Goal: Task Accomplishment & Management: Manage account settings

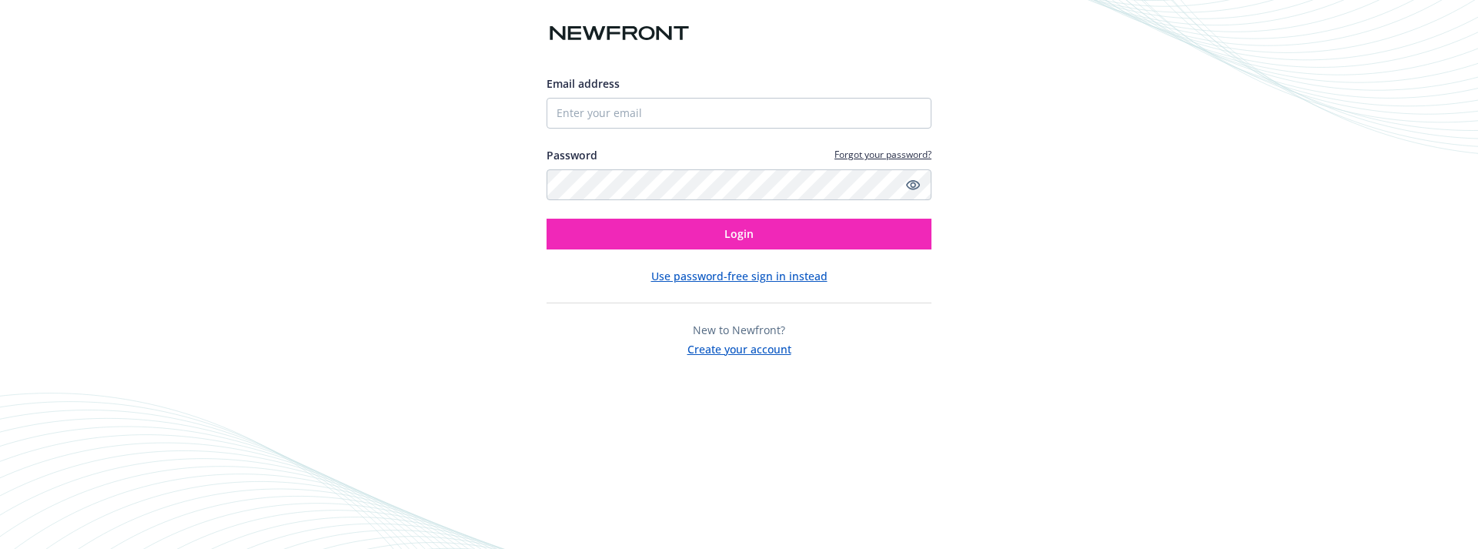
drag, startPoint x: 713, startPoint y: 129, endPoint x: 718, endPoint y: 122, distance: 9.0
click at [717, 125] on div "Email address Password Forgot your password? Login" at bounding box center [739, 162] width 385 height 174
click at [731, 107] on input "Email address" at bounding box center [739, 113] width 385 height 31
type input "[EMAIL_ADDRESS][PERSON_NAME][DOMAIN_NAME]"
click at [711, 250] on div "Email address sidra.narvaez@instabase.com Password Forgot your password? Login …" at bounding box center [739, 216] width 385 height 282
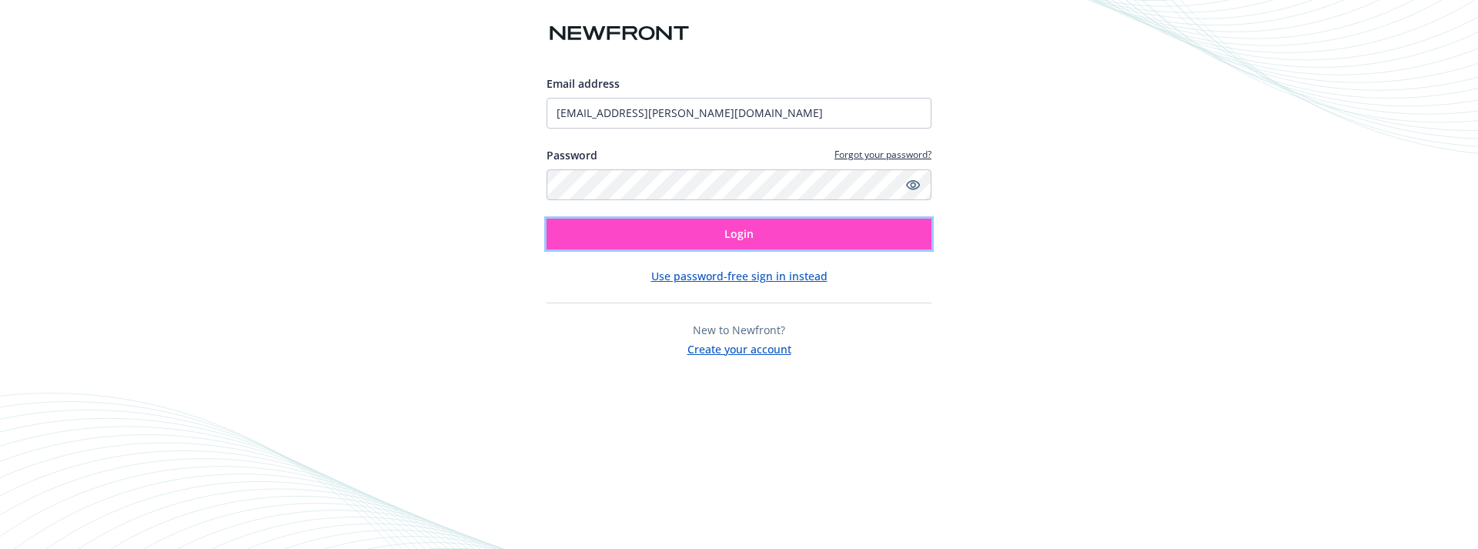
click at [720, 247] on button "Login" at bounding box center [739, 234] width 385 height 31
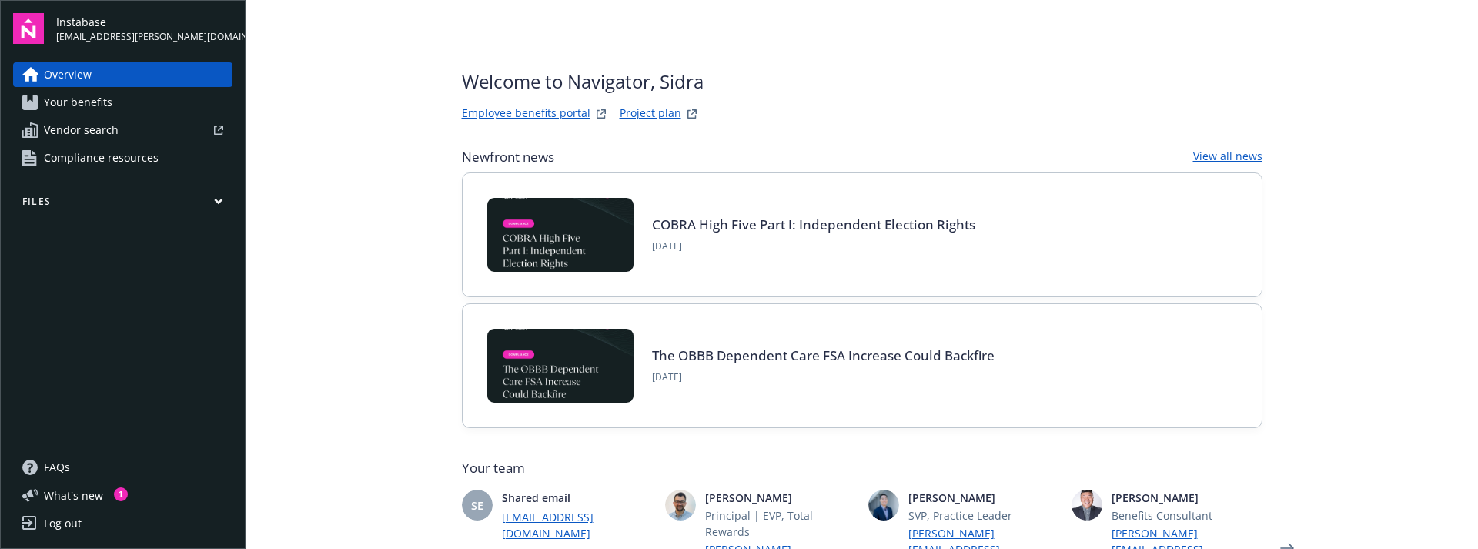
click at [95, 98] on span "Your benefits" at bounding box center [78, 102] width 69 height 25
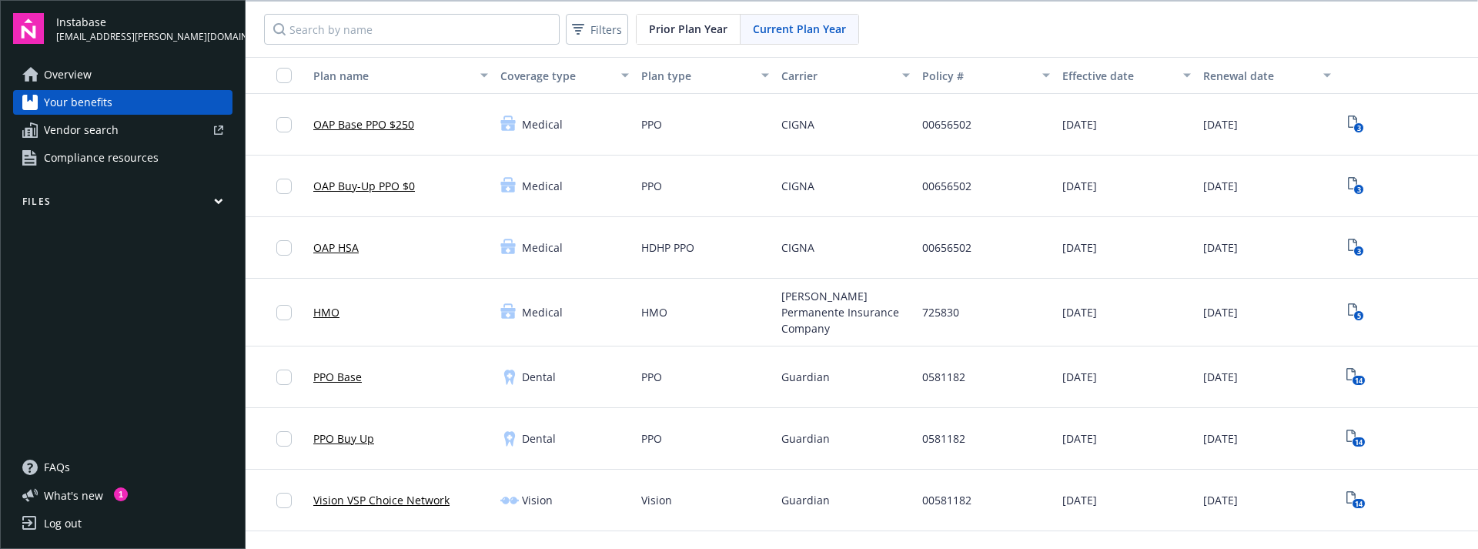
click at [113, 208] on button "Files" at bounding box center [122, 204] width 219 height 19
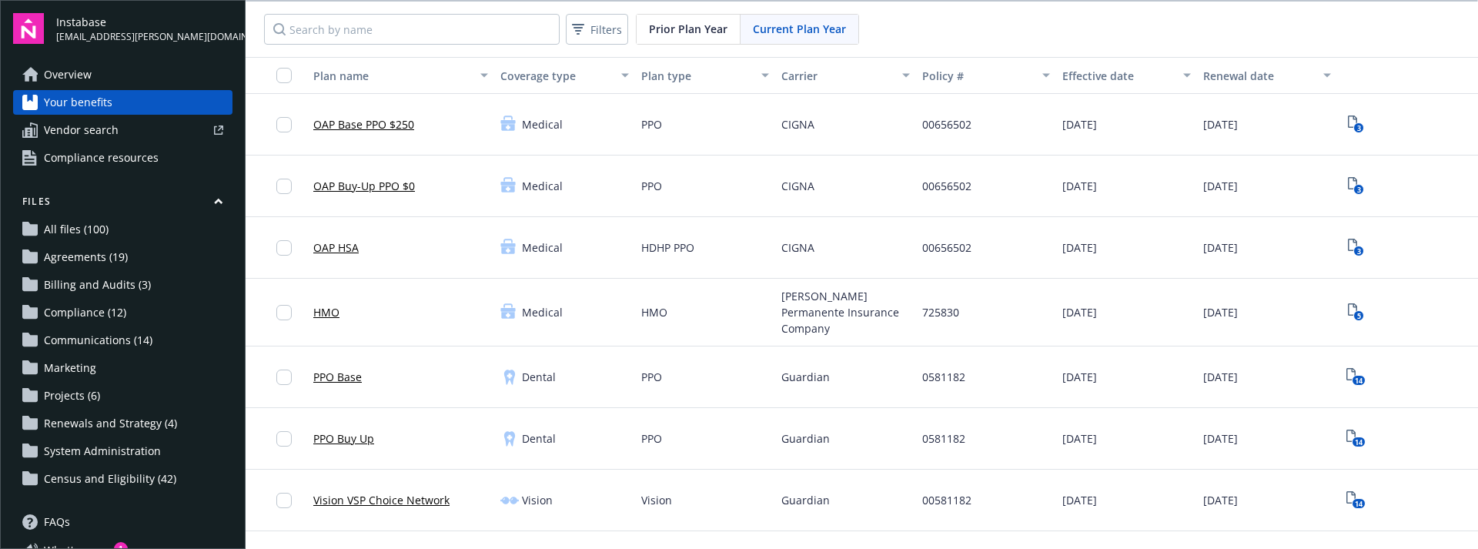
click at [114, 474] on span "Census and Eligibility (42)" at bounding box center [110, 479] width 132 height 25
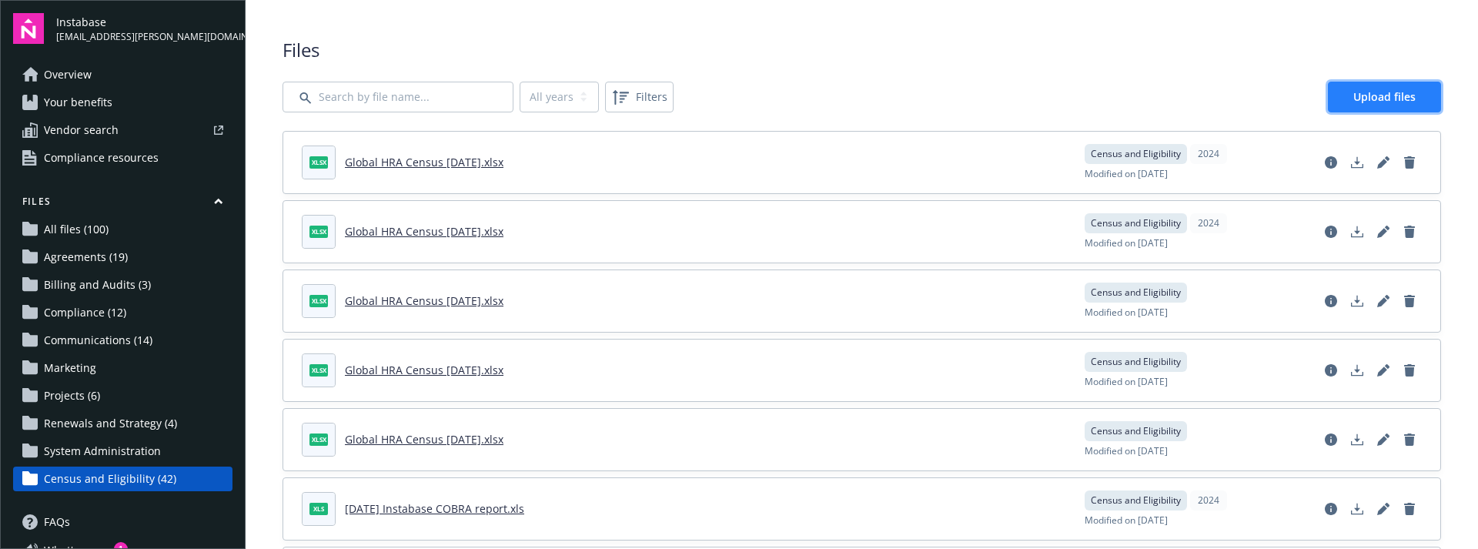
click at [1404, 100] on span "Upload files" at bounding box center [1384, 96] width 62 height 15
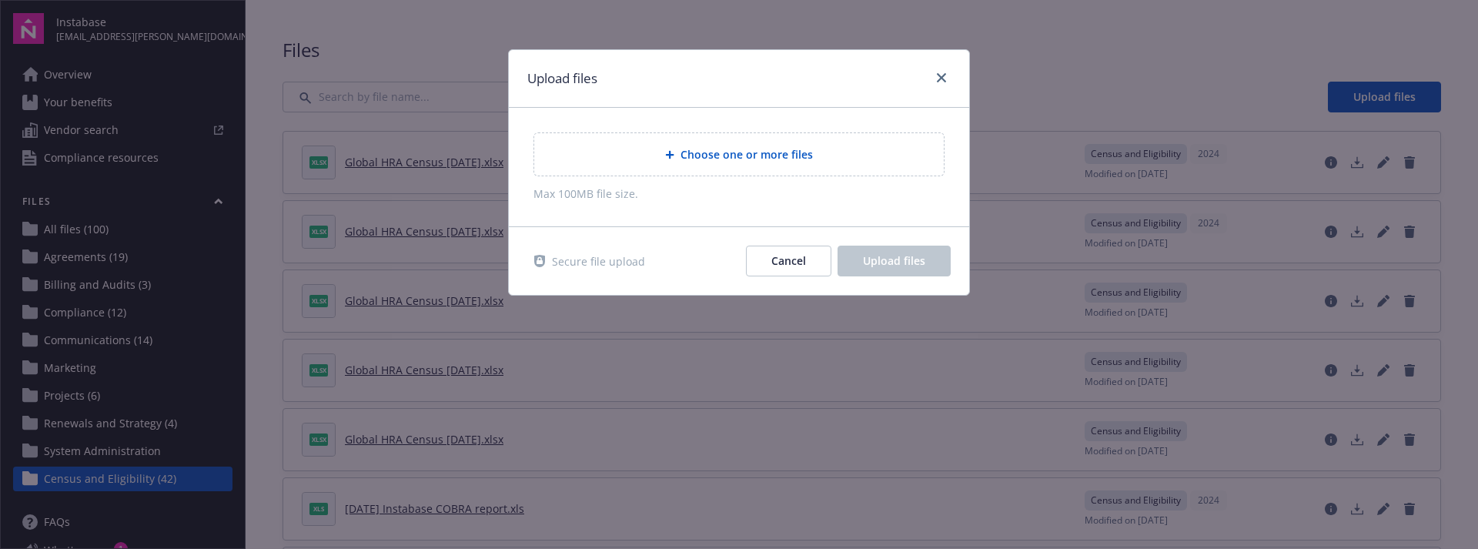
click at [788, 154] on span "Choose one or more files" at bounding box center [747, 154] width 132 height 16
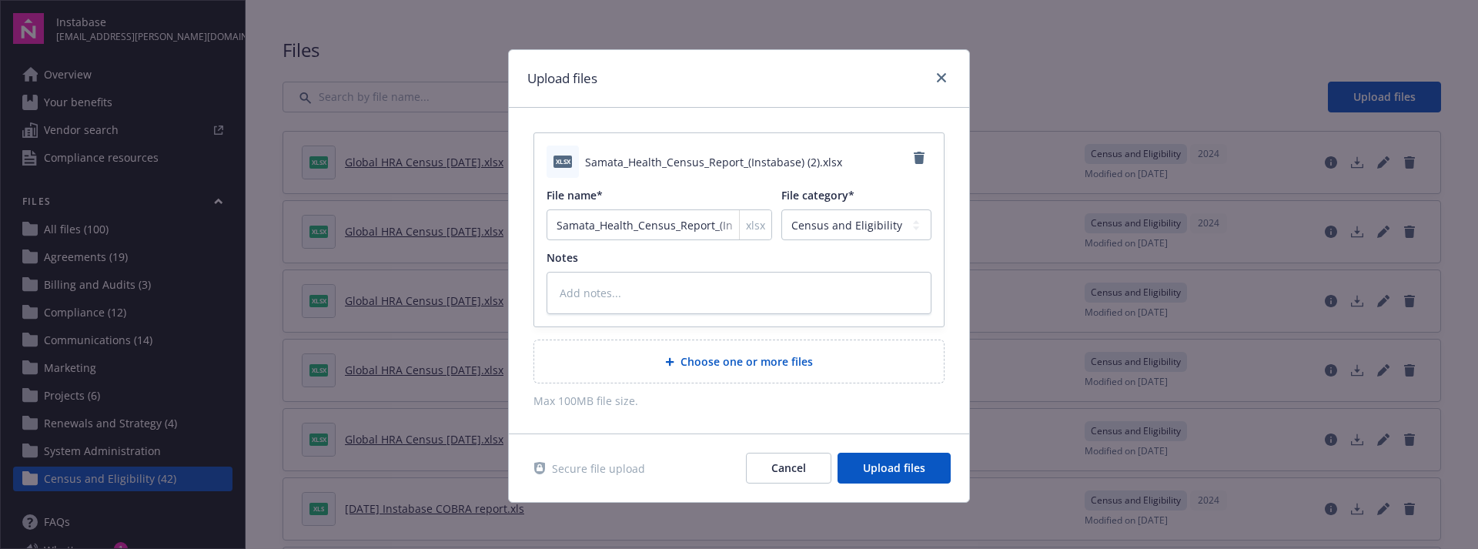
scroll to position [2, 0]
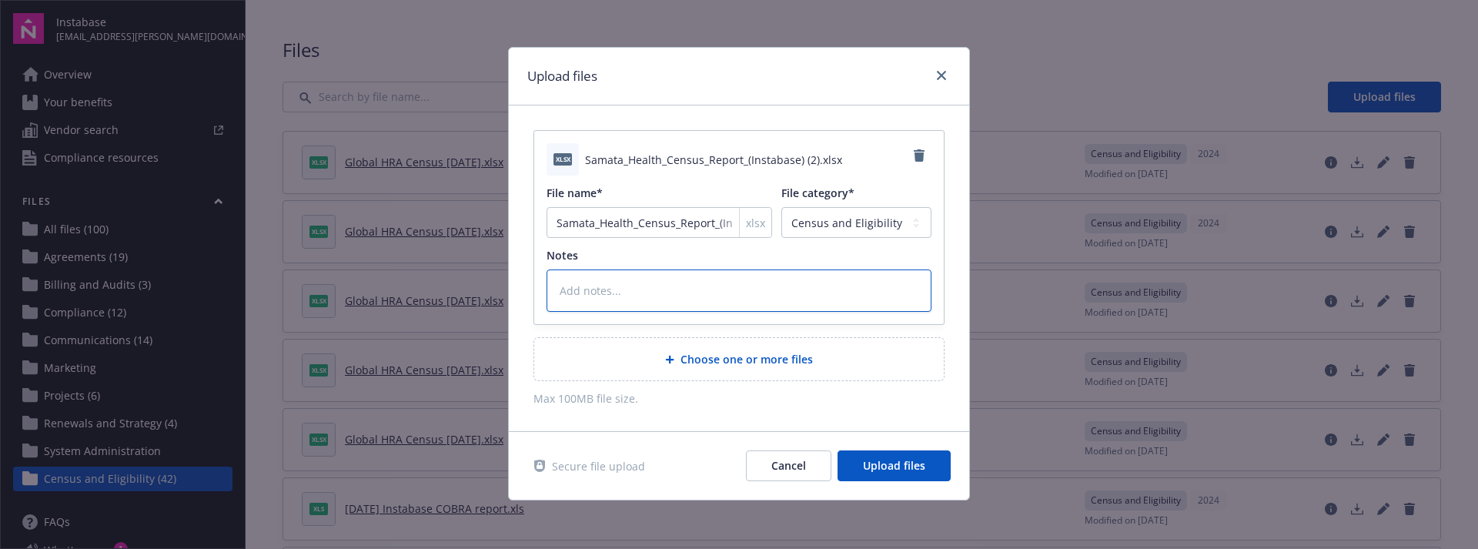
click at [654, 299] on textarea at bounding box center [739, 290] width 385 height 42
type textarea "x"
type textarea "S"
type textarea "x"
type textarea "Sa"
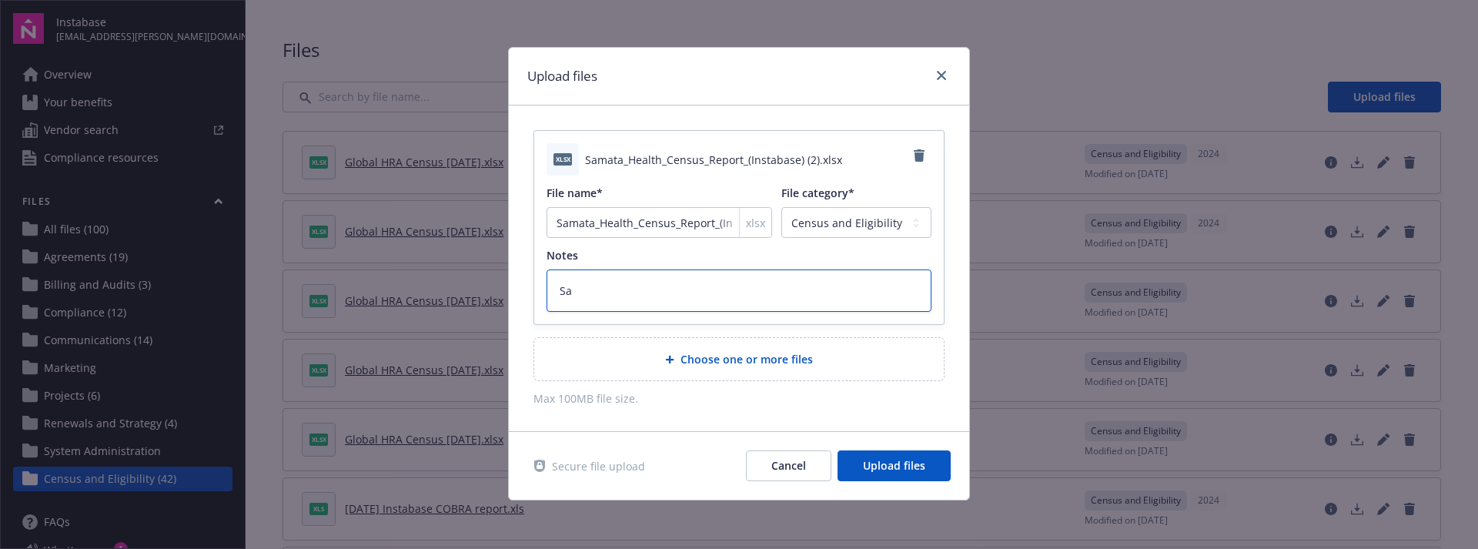
type textarea "x"
type textarea "[PERSON_NAME]"
type textarea "x"
type textarea "Sama"
type textarea "x"
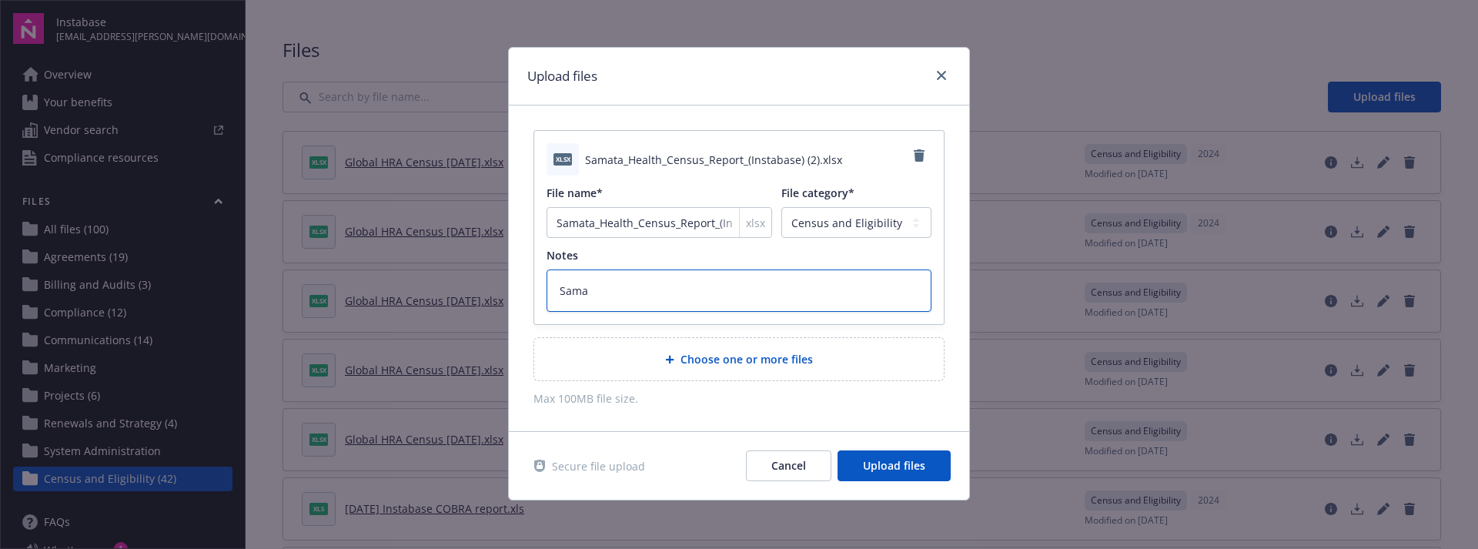
type textarea "Samat"
type textarea "x"
type textarea "[PERSON_NAME]"
type textarea "x"
type textarea "[PERSON_NAME] h"
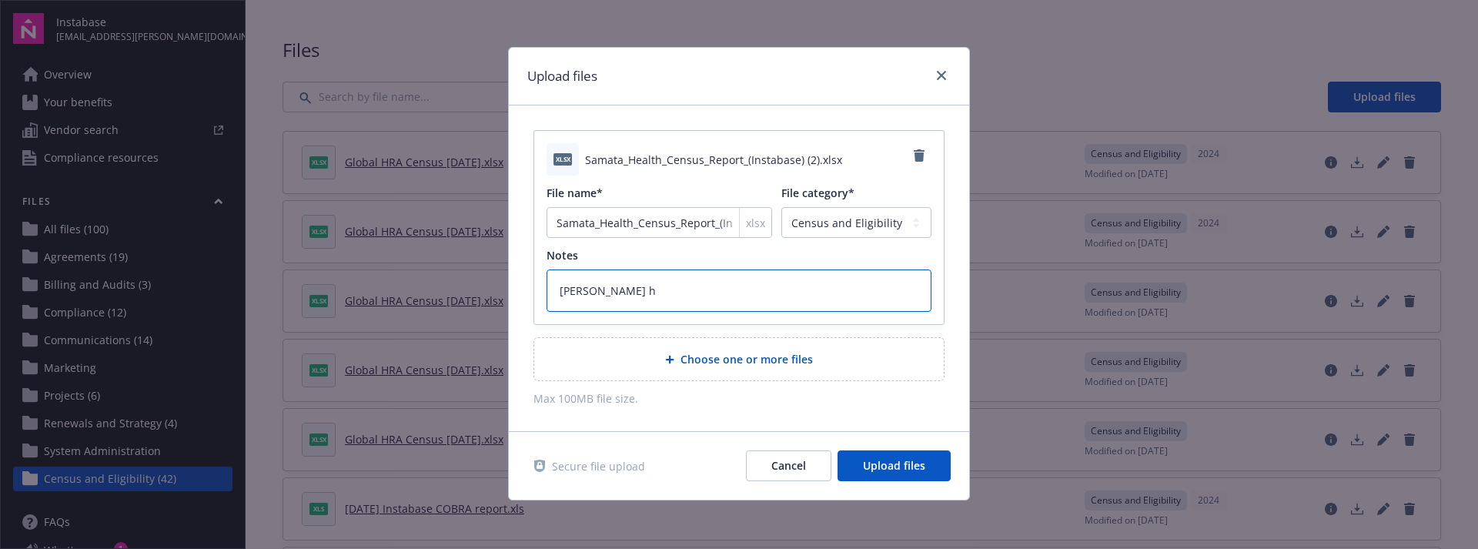
type textarea "x"
type textarea "[PERSON_NAME] he"
type textarea "x"
type textarea "[PERSON_NAME] hea"
type textarea "x"
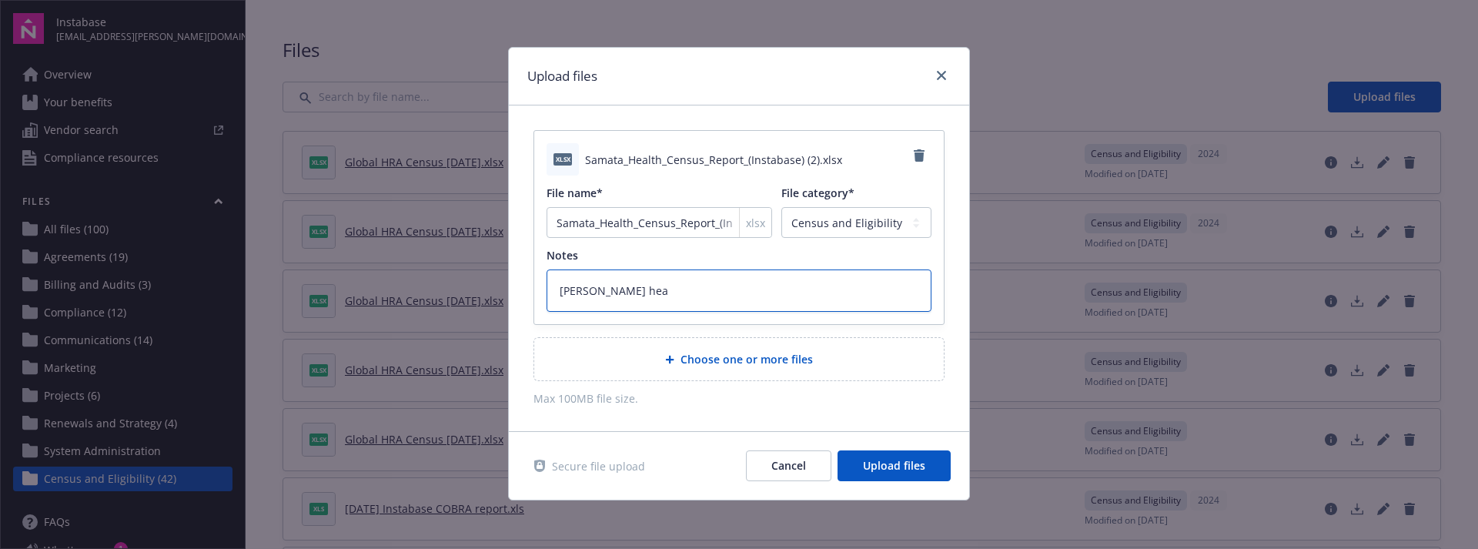
type textarea "[PERSON_NAME] heal"
type textarea "x"
type textarea "[PERSON_NAME] healt"
type textarea "x"
type textarea "[PERSON_NAME] health"
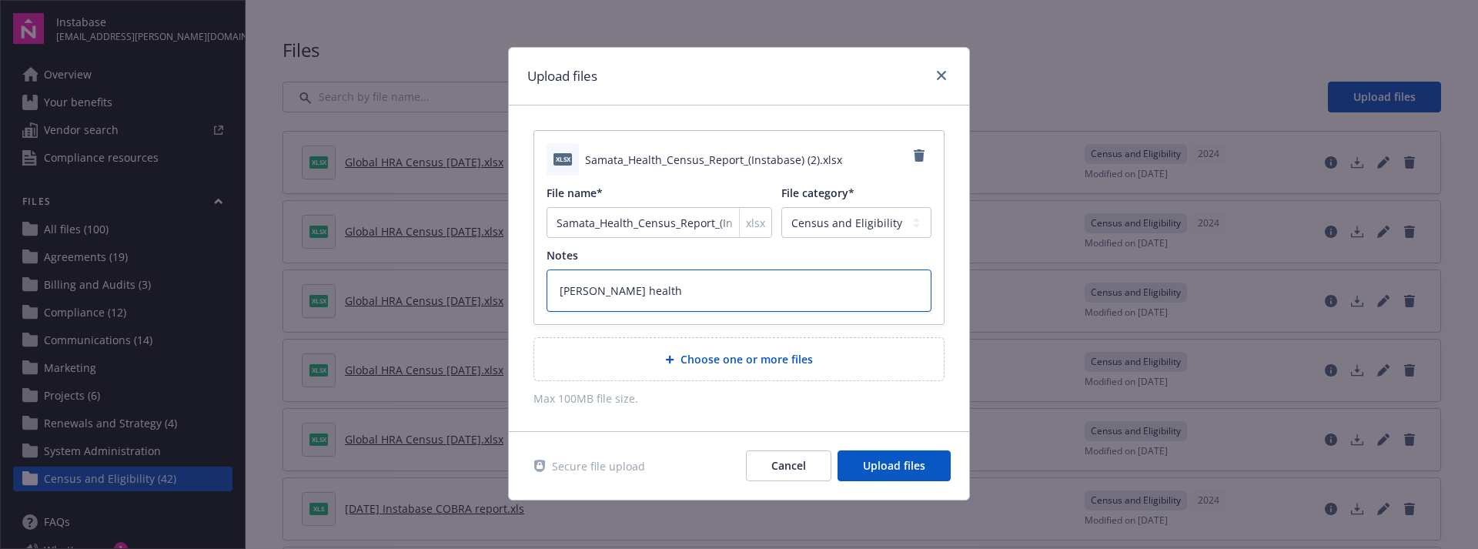
type textarea "x"
type textarea "[PERSON_NAME] health"
type textarea "x"
type textarea "[PERSON_NAME] health c"
type textarea "x"
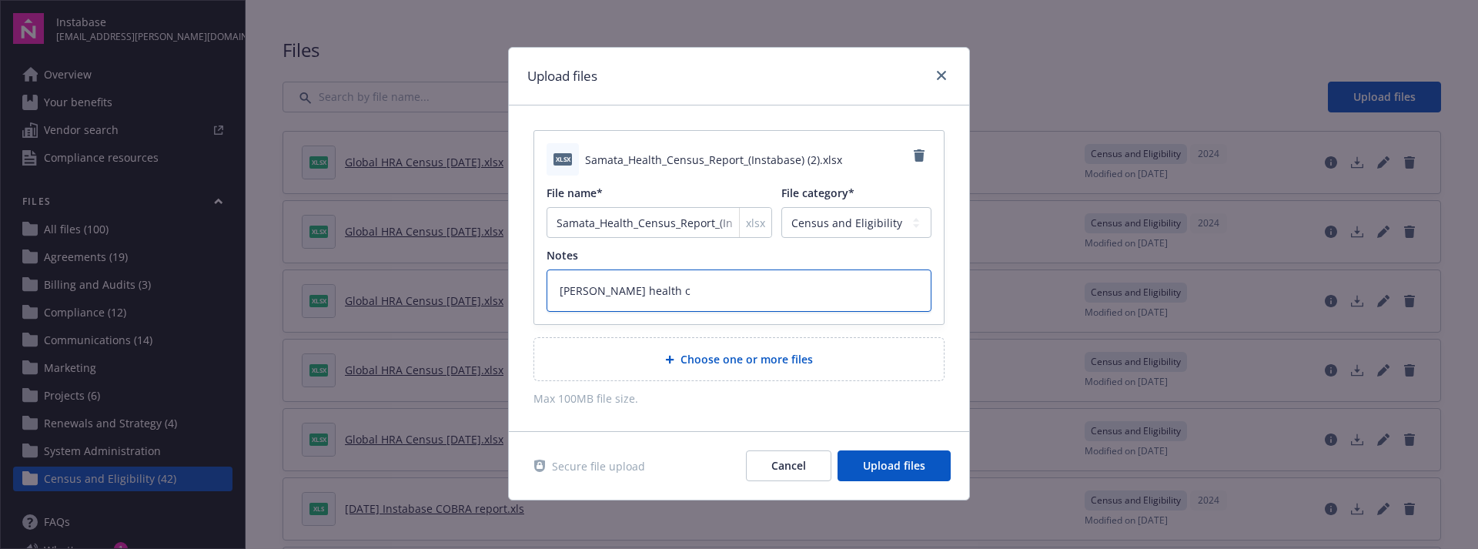
type textarea "[PERSON_NAME] health ce"
type textarea "x"
type textarea "[PERSON_NAME] health cen"
type textarea "x"
type textarea "[PERSON_NAME] health cens"
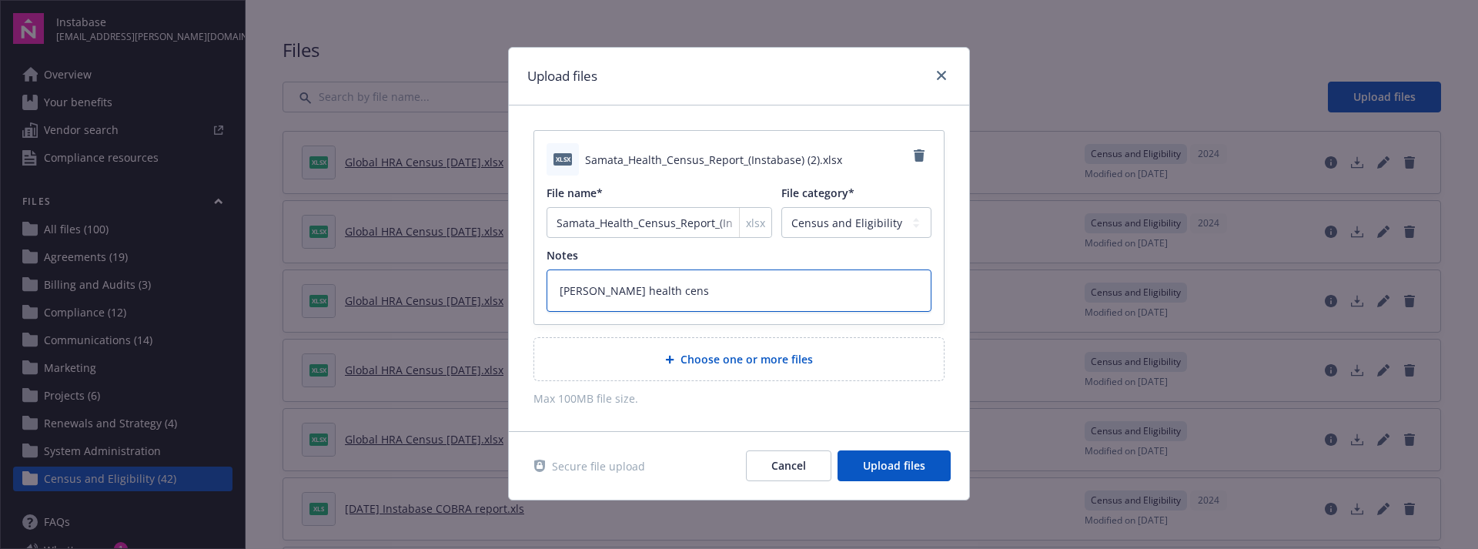
type textarea "x"
type textarea "[PERSON_NAME] health censu"
type textarea "x"
type textarea "[PERSON_NAME] health census"
click at [918, 467] on span "Upload files" at bounding box center [894, 465] width 62 height 15
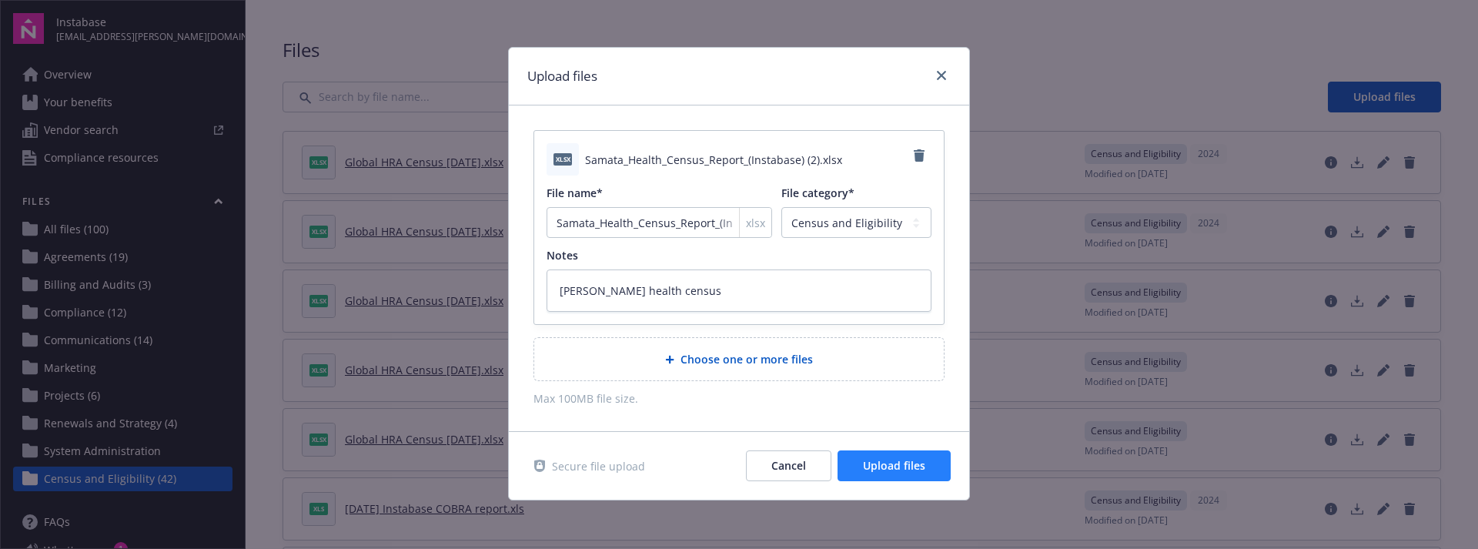
type textarea "x"
